Goal: Transaction & Acquisition: Download file/media

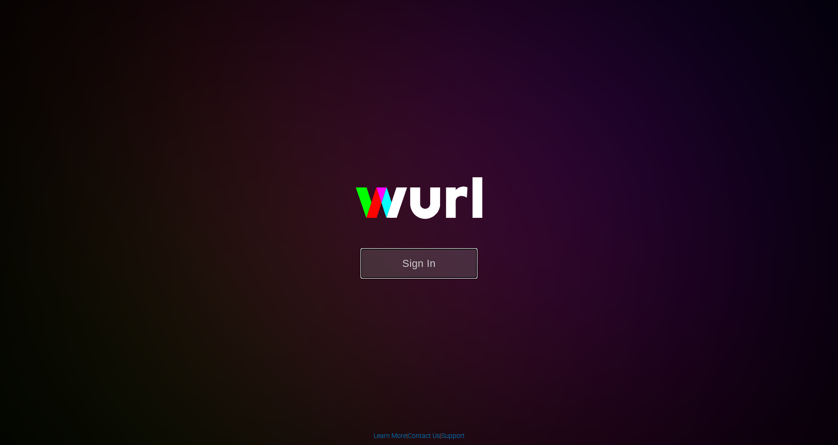
click at [424, 270] on button "Sign In" at bounding box center [419, 263] width 117 height 30
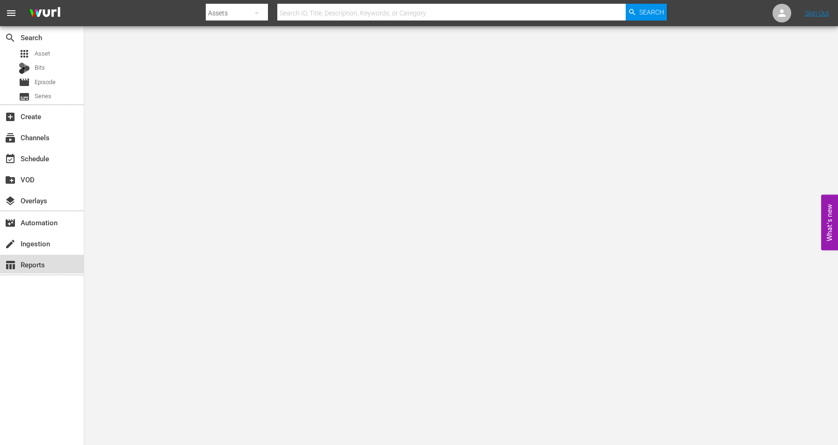
click at [35, 265] on div "table_chart Reports" at bounding box center [26, 263] width 52 height 8
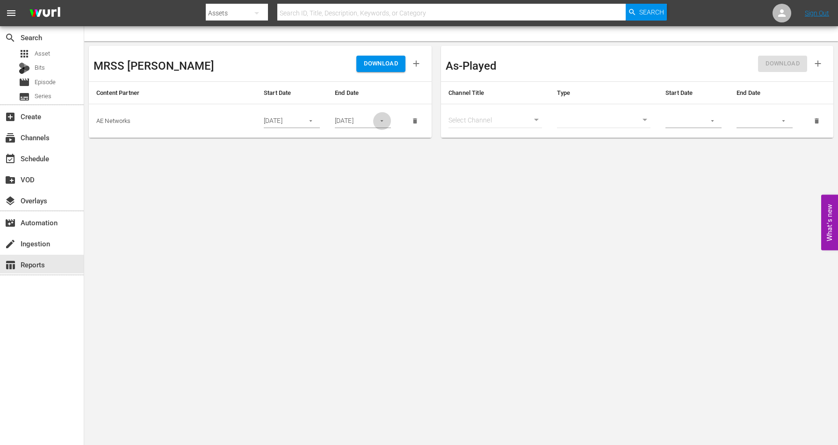
click at [388, 121] on button "button" at bounding box center [382, 121] width 18 height 18
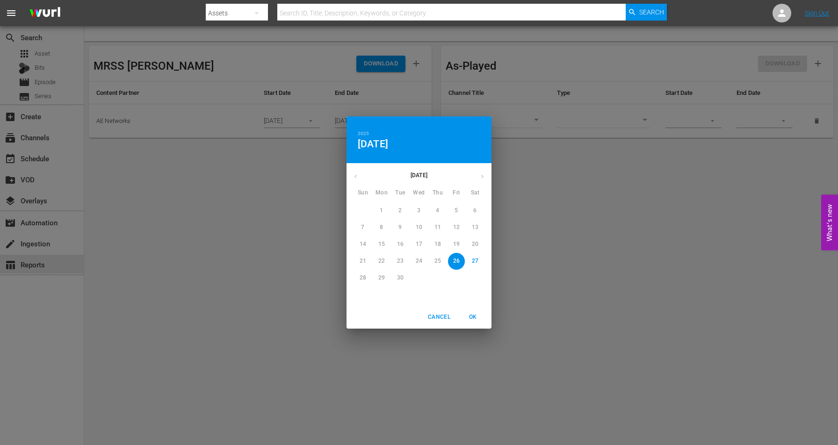
click at [473, 263] on p "27" at bounding box center [475, 261] width 7 height 8
click at [295, 158] on div "2025 Sat, Sep 27 September 2025 Sun Mon Tue Wed Thu Fri Sat 31 1 2 3 4 5 6 7 8 …" at bounding box center [419, 222] width 838 height 445
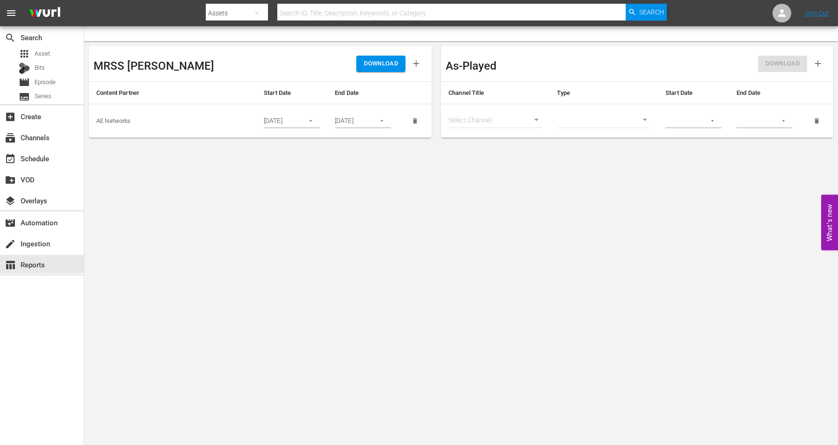
click at [312, 122] on icon "button" at bounding box center [310, 120] width 7 height 7
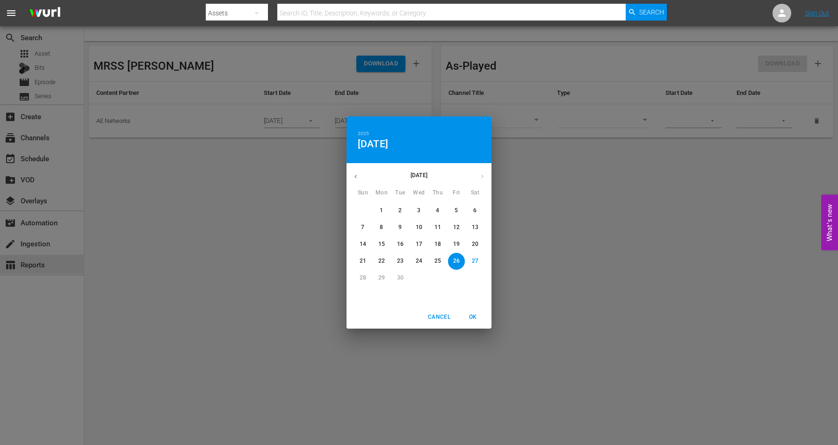
click at [419, 261] on p "24" at bounding box center [419, 261] width 7 height 8
click at [437, 257] on p "25" at bounding box center [437, 261] width 7 height 8
click at [472, 318] on span "OK" at bounding box center [473, 317] width 22 height 10
type input "09/25/2025"
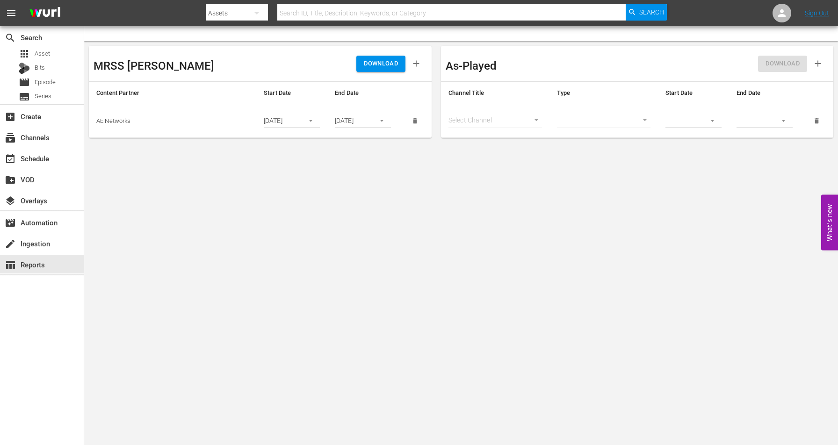
click at [385, 124] on icon "button" at bounding box center [381, 120] width 7 height 7
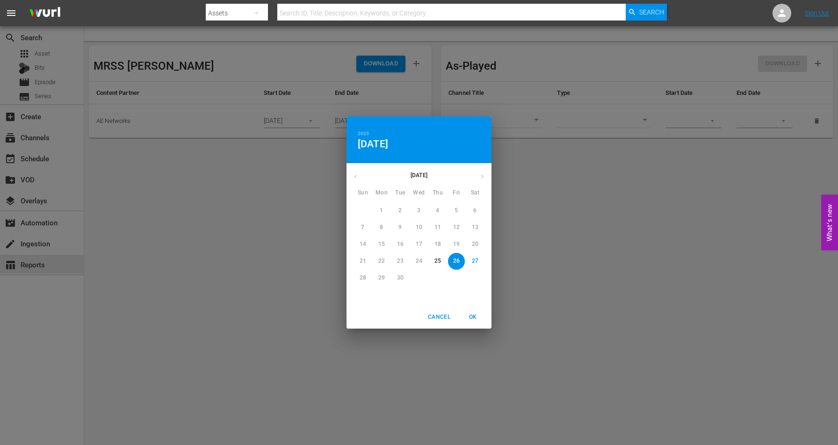
click at [470, 263] on span "27" at bounding box center [475, 261] width 17 height 8
click at [473, 314] on span "OK" at bounding box center [473, 317] width 22 height 10
type input "09/27/2025"
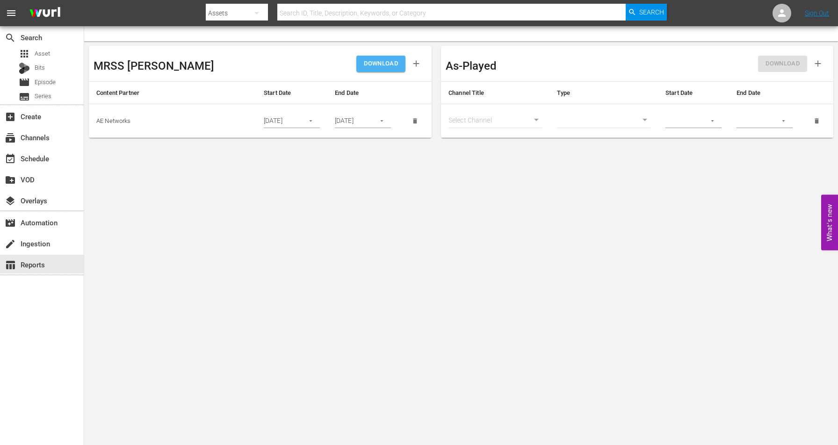
click at [373, 61] on span "DOWNLOAD" at bounding box center [381, 63] width 34 height 11
